Goal: Task Accomplishment & Management: Manage account settings

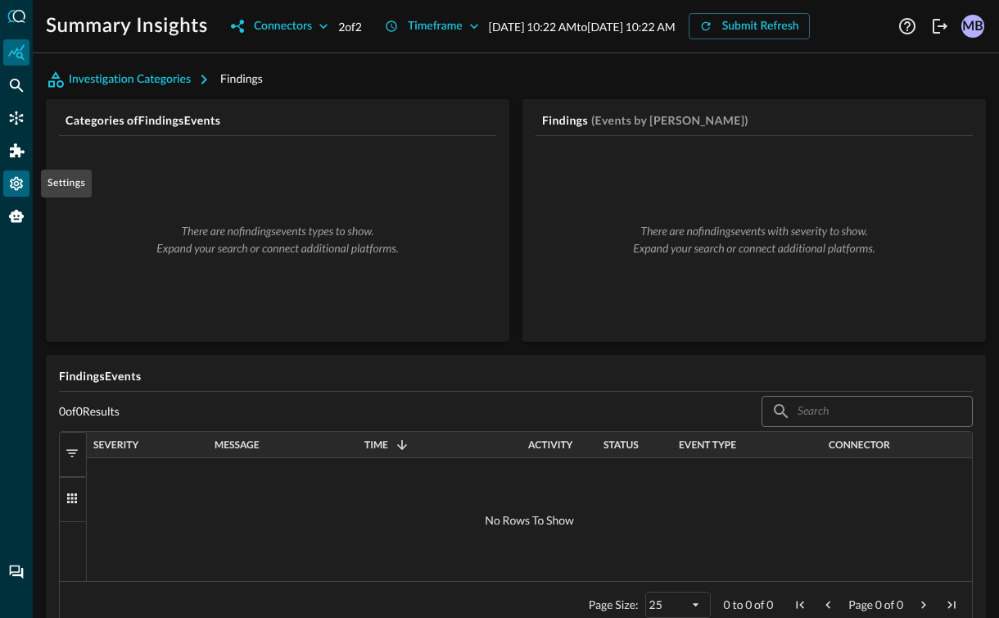
click at [15, 182] on icon "Settings" at bounding box center [16, 184] width 13 height 14
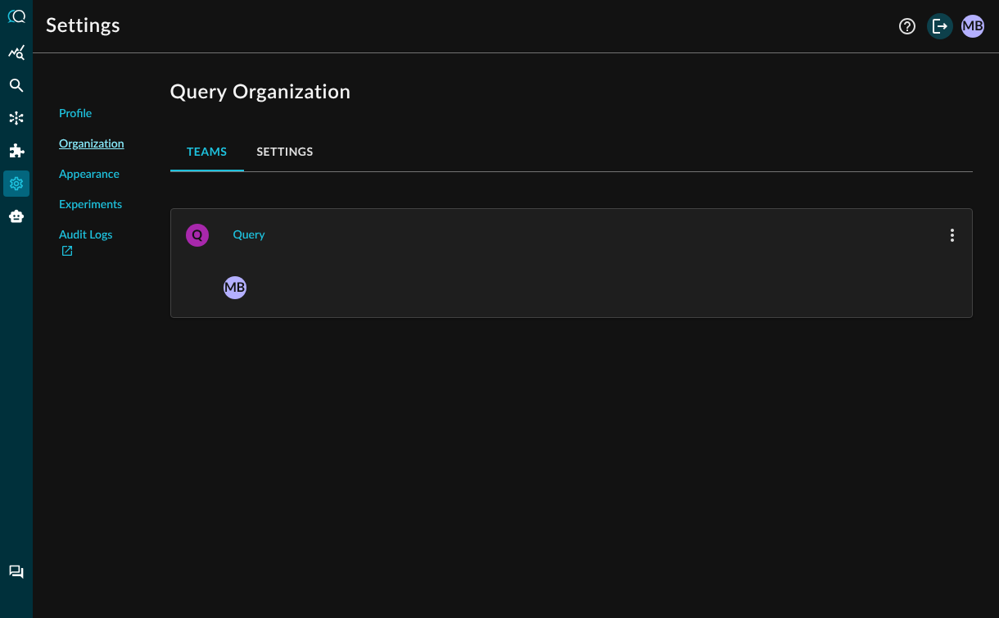
click at [945, 25] on icon "Logout" at bounding box center [940, 26] width 15 height 15
